Goal: Find specific page/section: Find specific page/section

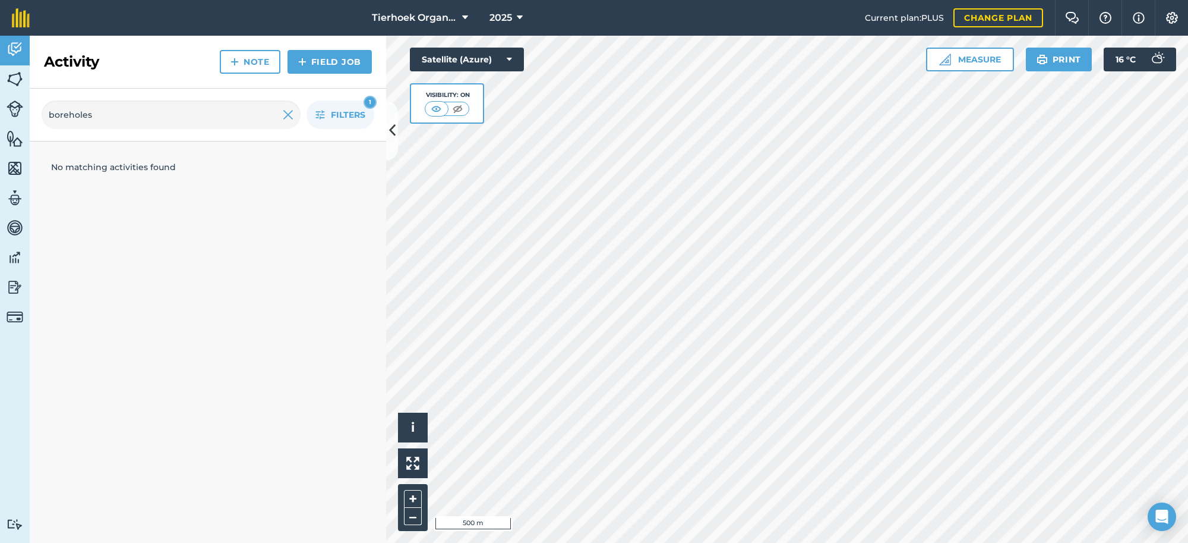
type input "boreholes"
click at [212, 116] on input "boreholes" at bounding box center [171, 114] width 259 height 29
click at [12, 114] on img at bounding box center [15, 108] width 17 height 17
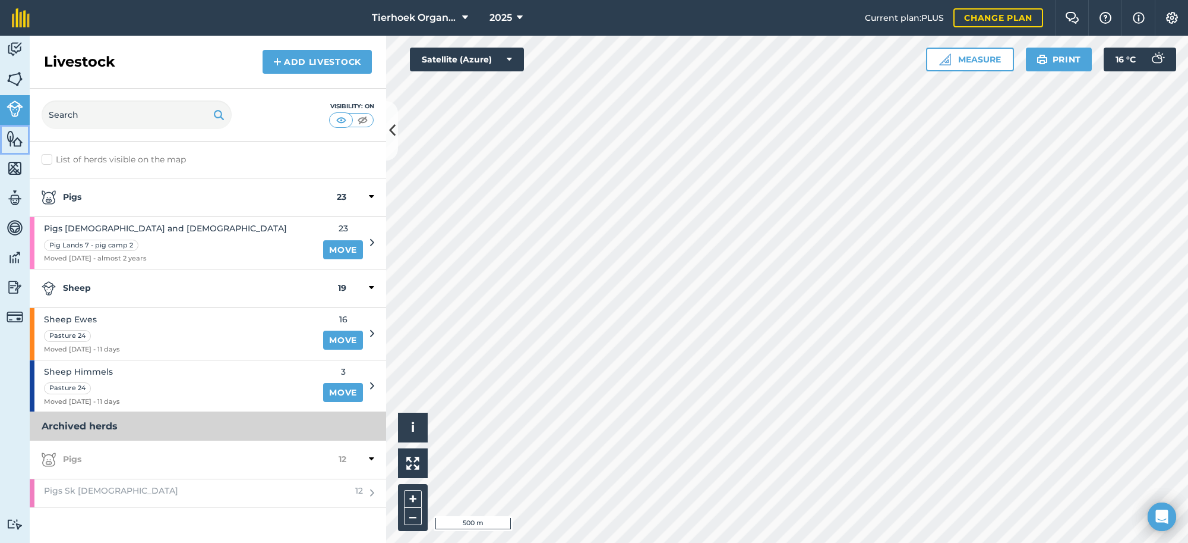
click at [16, 143] on img at bounding box center [15, 139] width 17 height 18
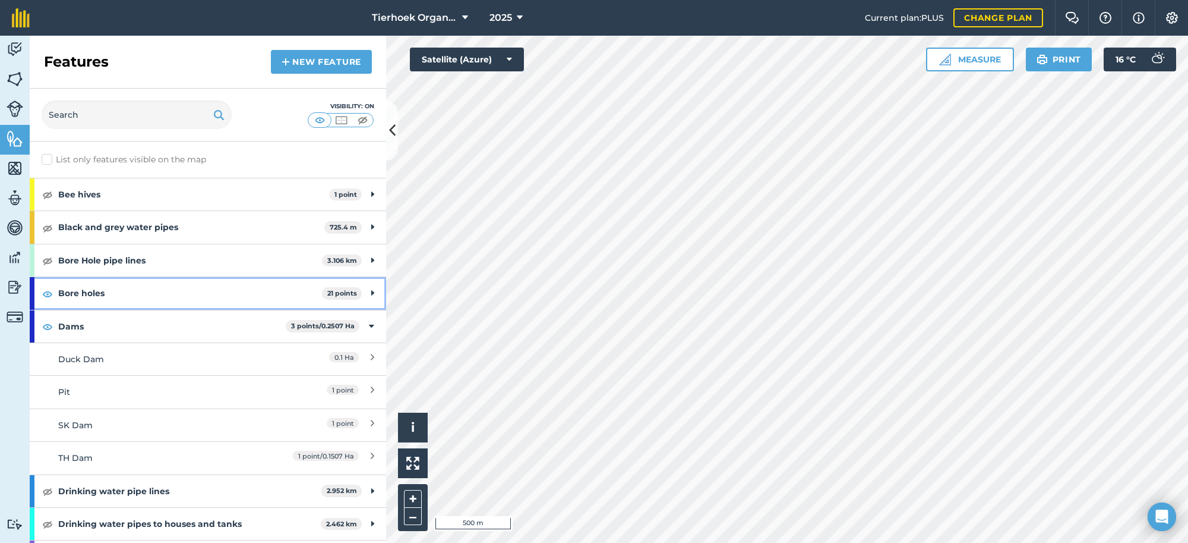
click at [371, 292] on icon at bounding box center [372, 292] width 3 height 13
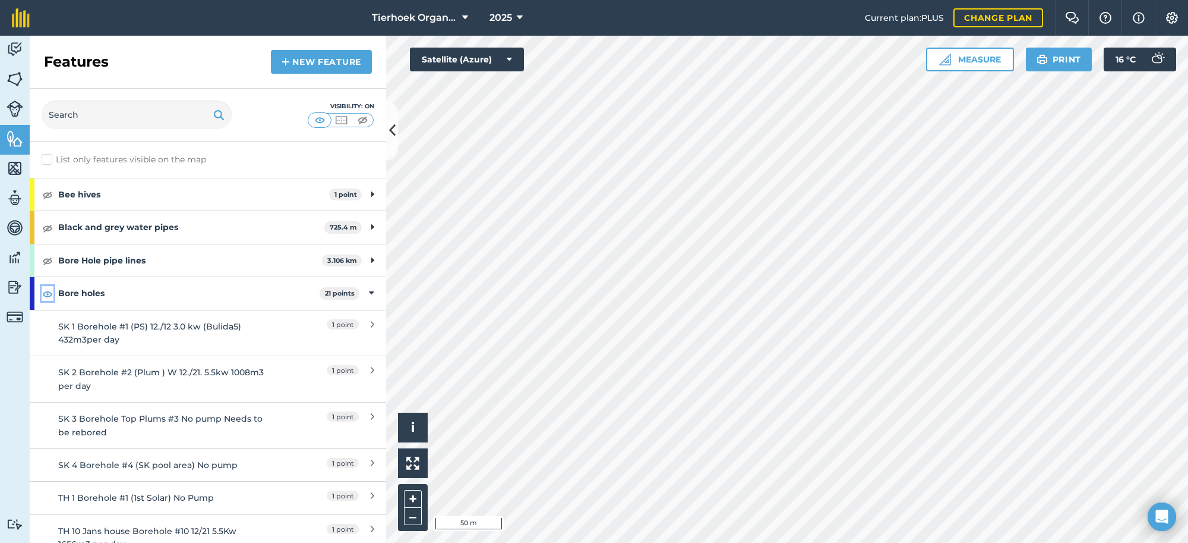
click at [45, 298] on img at bounding box center [47, 293] width 11 height 14
click at [357, 295] on div "Bore holes 21 points" at bounding box center [208, 293] width 357 height 32
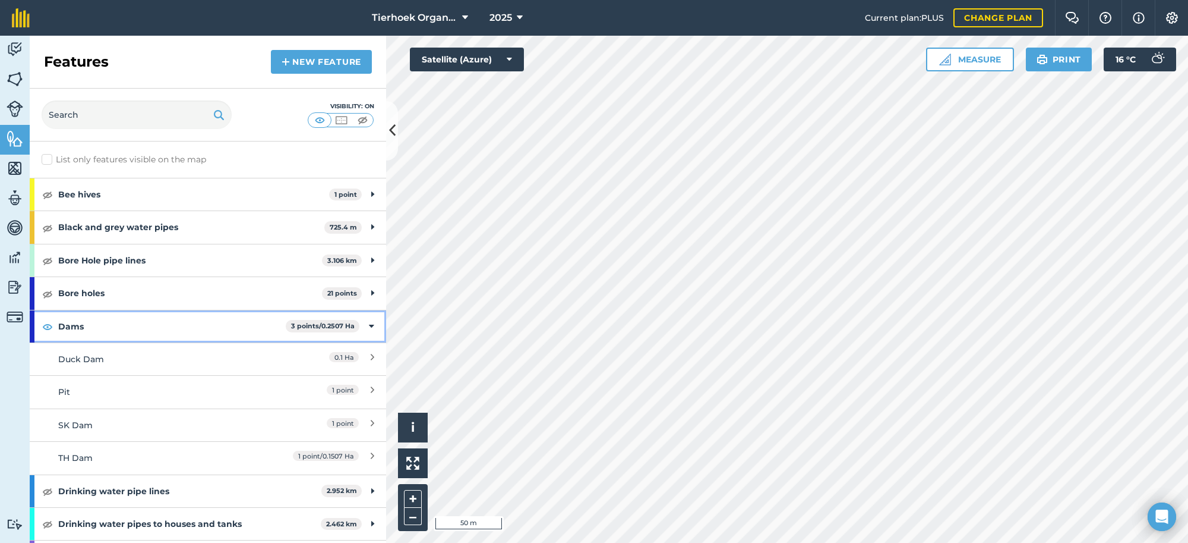
click at [369, 323] on icon at bounding box center [371, 326] width 5 height 13
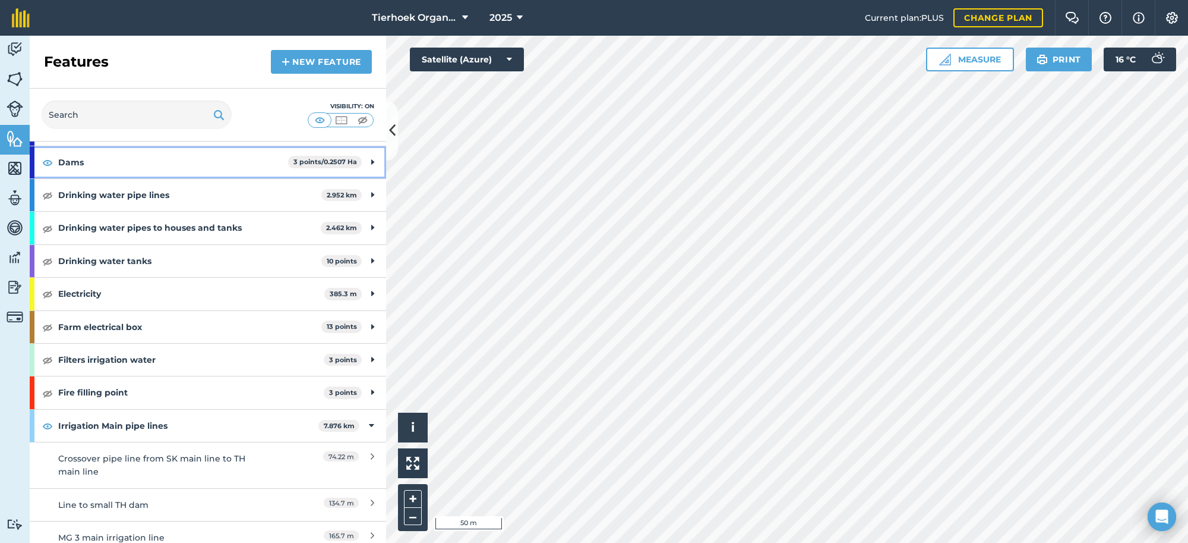
scroll to position [223, 0]
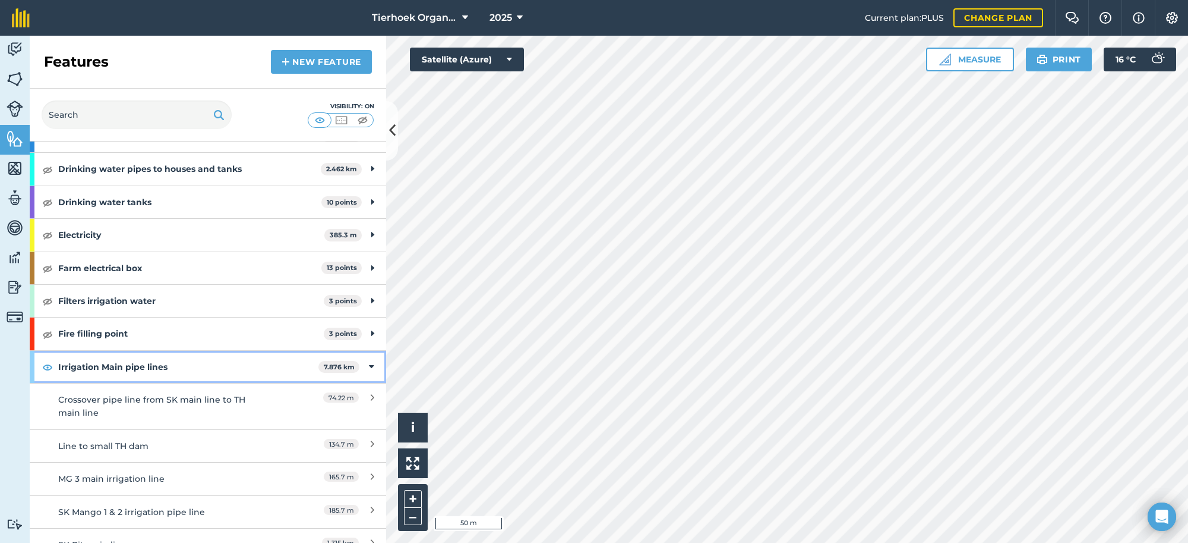
click at [369, 368] on icon at bounding box center [371, 366] width 5 height 13
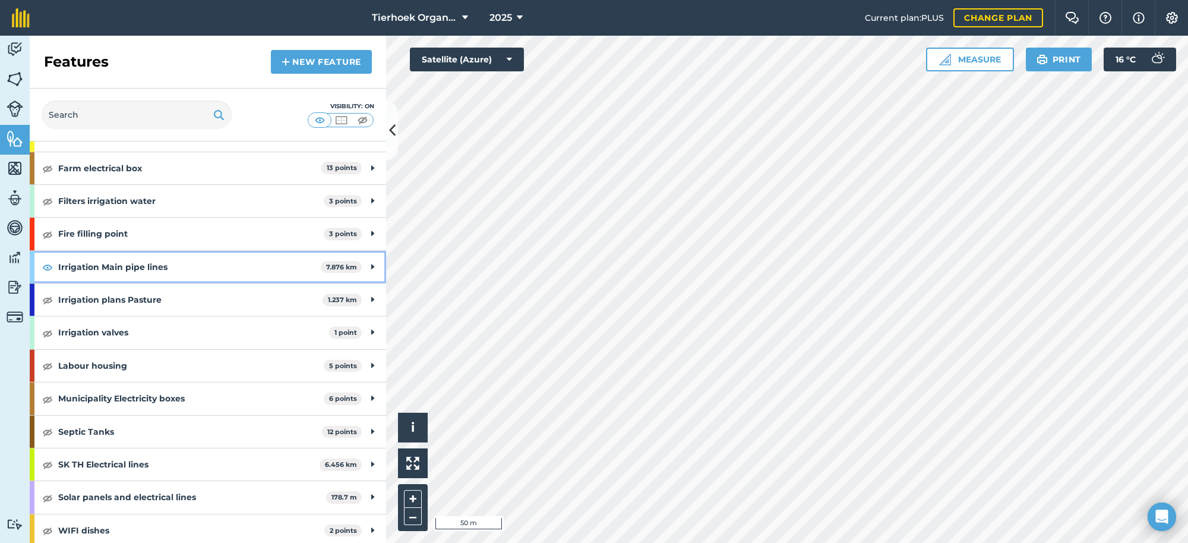
scroll to position [329, 0]
